Goal: Check status: Check status

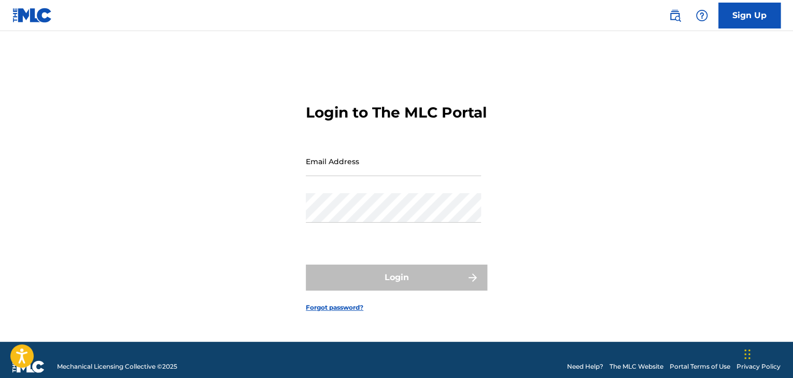
click at [363, 172] on input "Email Address" at bounding box center [393, 162] width 175 height 30
type input "[EMAIL_ADDRESS][DOMAIN_NAME]"
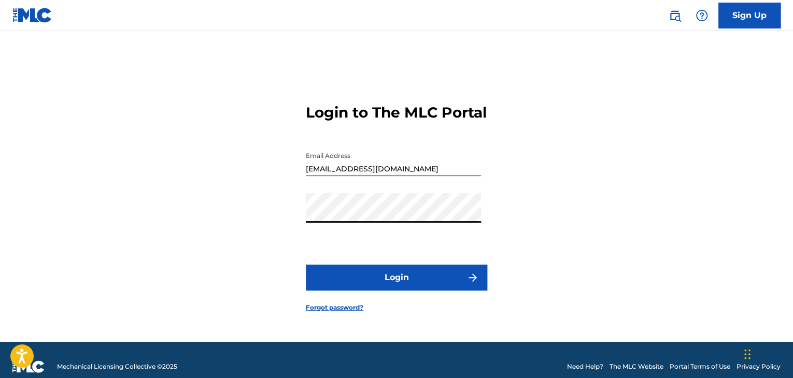
click at [306, 265] on button "Login" at bounding box center [396, 278] width 181 height 26
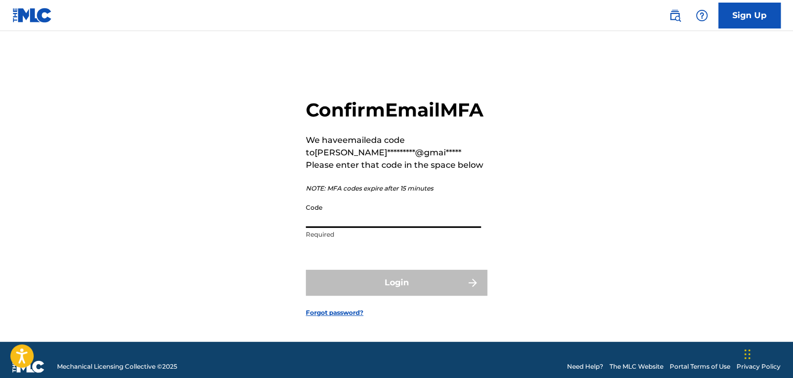
click at [373, 228] on input "Code" at bounding box center [393, 213] width 175 height 30
paste input "755313"
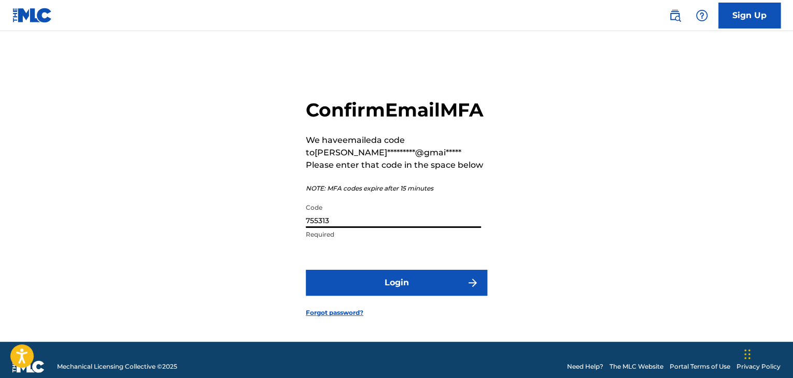
type input "755313"
click at [452, 295] on button "Login" at bounding box center [396, 283] width 181 height 26
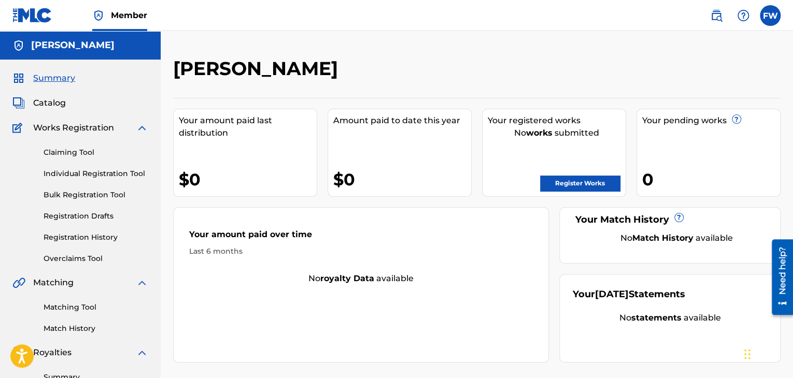
click at [81, 237] on link "Registration History" at bounding box center [96, 237] width 105 height 11
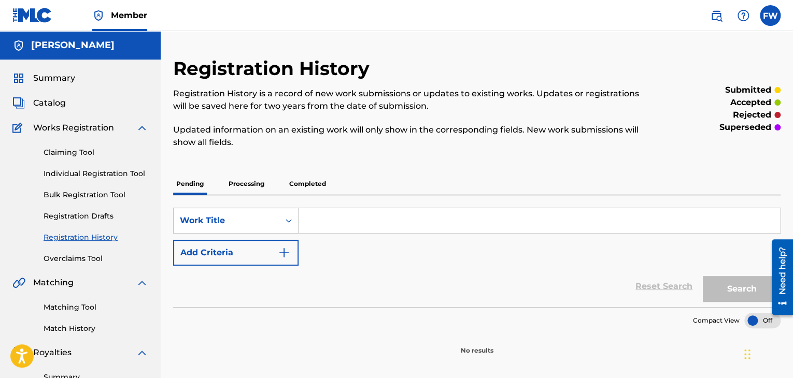
click at [248, 189] on p "Processing" at bounding box center [246, 184] width 42 height 22
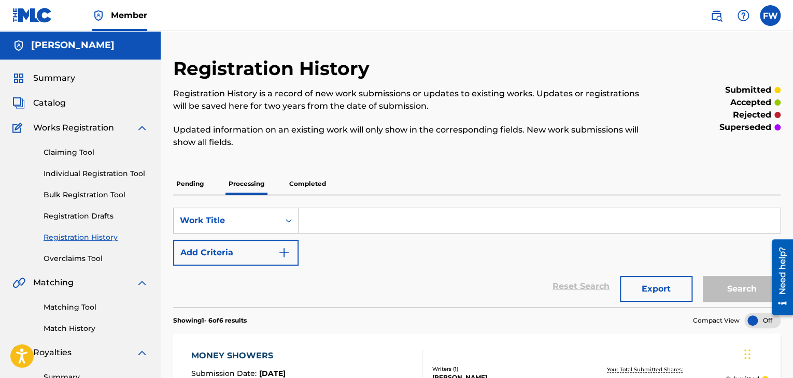
click at [315, 187] on p "Completed" at bounding box center [307, 184] width 43 height 22
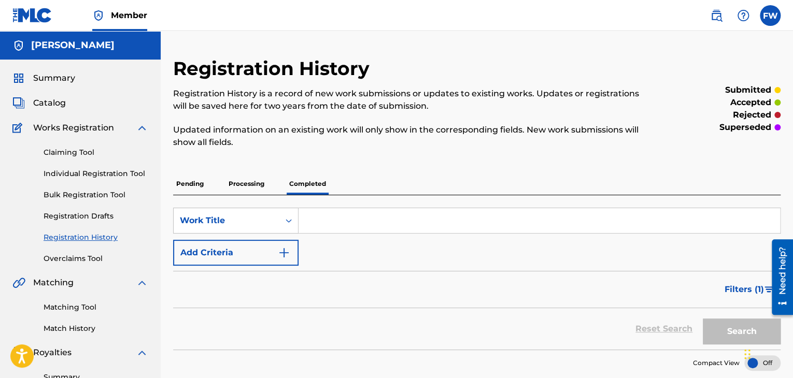
click at [261, 176] on p "Processing" at bounding box center [246, 184] width 42 height 22
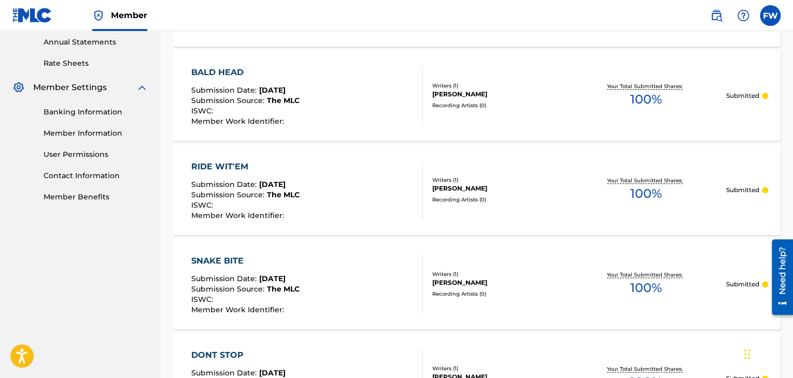
scroll to position [415, 0]
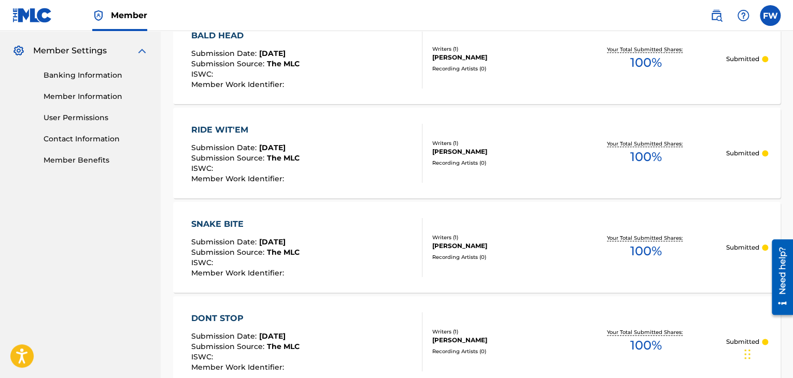
click at [122, 18] on span "Member" at bounding box center [129, 15] width 36 height 12
